Goal: Information Seeking & Learning: Learn about a topic

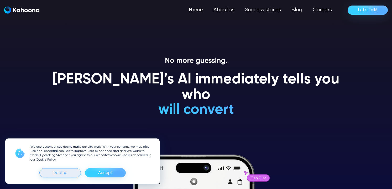
click at [62, 174] on div "Decline" at bounding box center [60, 172] width 15 height 8
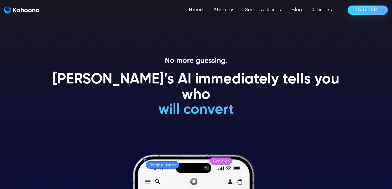
click at [266, 110] on div "No more guessing. Kahoona’s AI immediately tells you who will convert will NEVE…" at bounding box center [195, 122] width 299 height 132
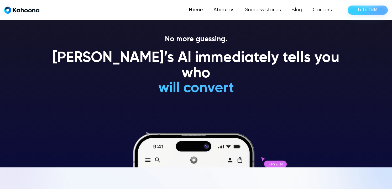
scroll to position [22, 0]
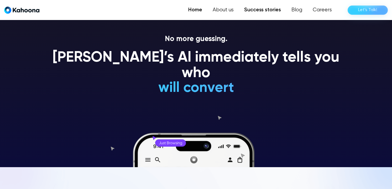
click at [262, 11] on link "Success stories" at bounding box center [262, 10] width 47 height 11
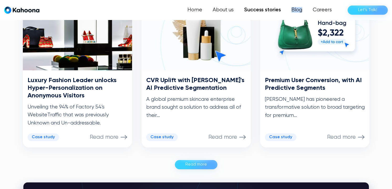
scroll to position [290, 0]
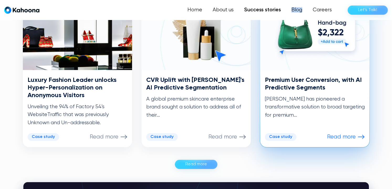
click at [325, 84] on h3 "Premium User Conversion, with AI Predictive Segments" at bounding box center [315, 83] width 100 height 15
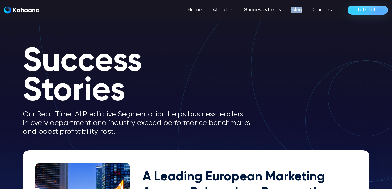
scroll to position [0, 0]
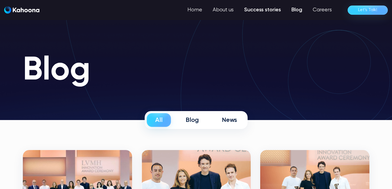
click at [259, 13] on link "Success stories" at bounding box center [262, 10] width 47 height 11
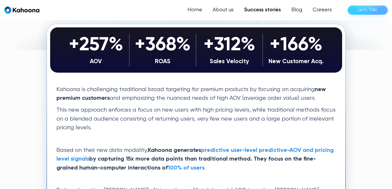
scroll to position [124, 0]
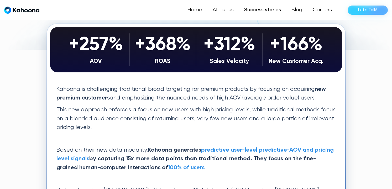
click at [237, 98] on p "Kahoona is challenging traditional broad targeting for premium products by focu…" at bounding box center [195, 94] width 279 height 18
copy p "AOV"
click at [275, 117] on p "This new approach enforces a focus on new users with high pricing levels, while…" at bounding box center [195, 118] width 279 height 26
click at [279, 116] on p "This new approach enforces a focus on new users with high pricing levels, while…" at bounding box center [195, 118] width 279 height 26
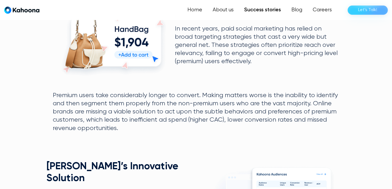
scroll to position [378, 0]
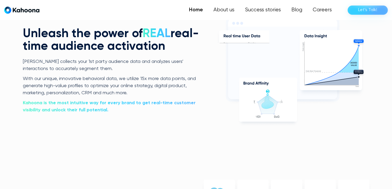
scroll to position [1079, 0]
click at [227, 11] on link "About us" at bounding box center [224, 10] width 32 height 11
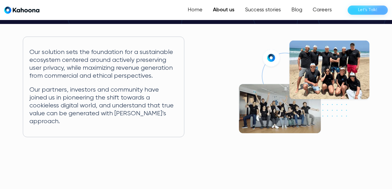
scroll to position [98, 0]
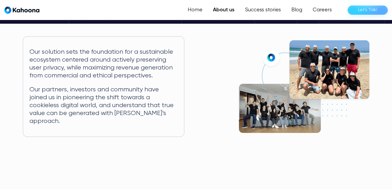
click at [323, 50] on img at bounding box center [304, 86] width 131 height 92
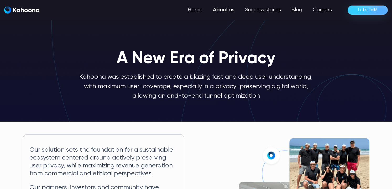
scroll to position [0, 0]
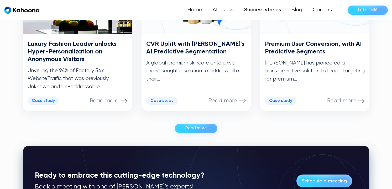
scroll to position [326, 0]
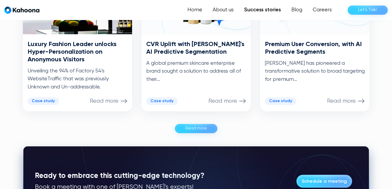
click at [196, 128] on div "Read more" at bounding box center [196, 128] width 22 height 8
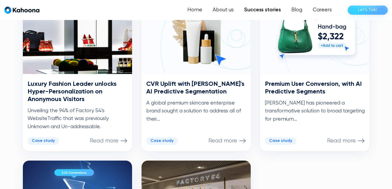
scroll to position [286, 0]
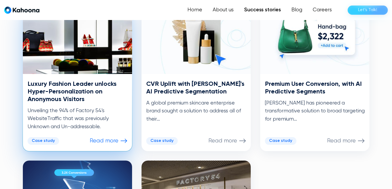
click at [71, 92] on h3 "Luxury Fashion Leader unlocks Hyper-Personalization on Anonymous Visitors" at bounding box center [78, 91] width 100 height 23
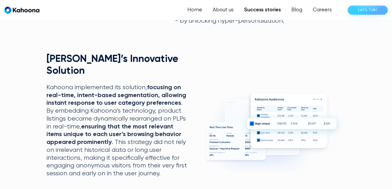
scroll to position [369, 0]
